Goal: Navigation & Orientation: Go to known website

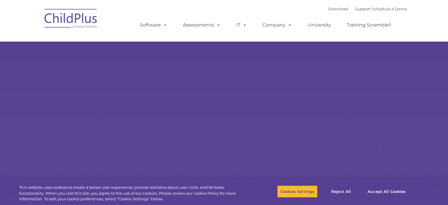
select select "MEDIUM"
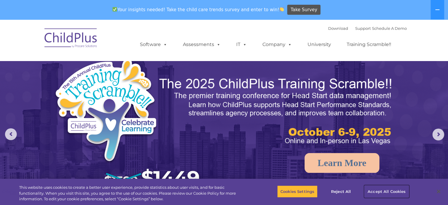
click at [386, 190] on button "Accept All Cookies" at bounding box center [386, 191] width 44 height 12
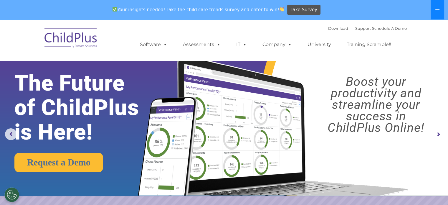
click at [436, 4] on button at bounding box center [437, 9] width 14 height 19
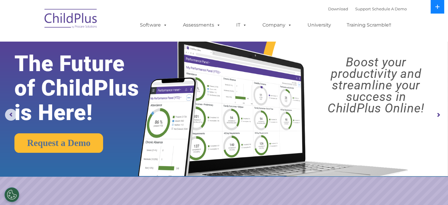
click at [440, 7] on button at bounding box center [437, 7] width 14 height 14
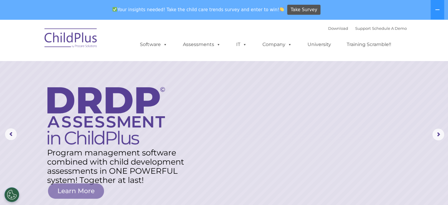
click at [58, 32] on img at bounding box center [71, 38] width 59 height 29
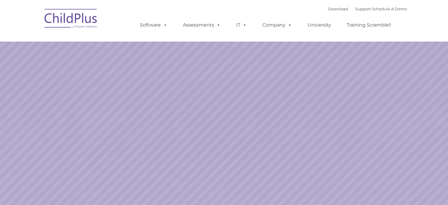
select select "MEDIUM"
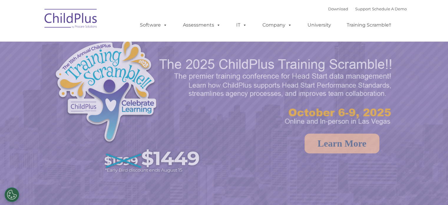
select select "MEDIUM"
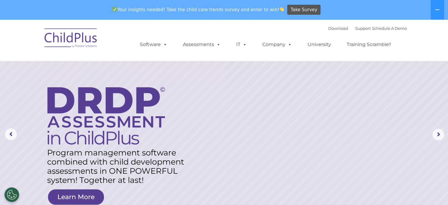
click at [71, 30] on img at bounding box center [71, 38] width 59 height 29
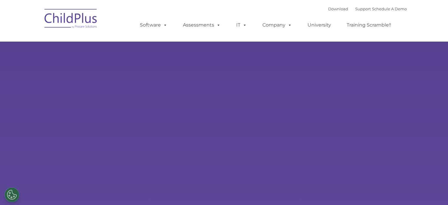
select select "MEDIUM"
